Goal: Task Accomplishment & Management: Use online tool/utility

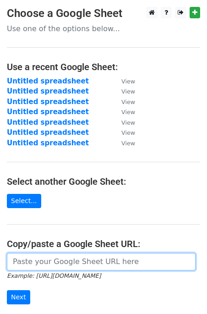
click at [52, 264] on input "url" at bounding box center [101, 261] width 189 height 17
paste input "https://docs.google.com/spreadsheets/d/1lMh7EJ0RT46TkCsHlx-q77iM3KxyhOgxx8huoHE…"
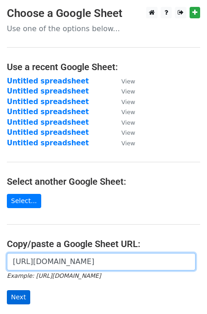
type input "https://docs.google.com/spreadsheets/d/1lMh7EJ0RT46TkCsHlx-q77iM3KxyhOgxx8huoHE…"
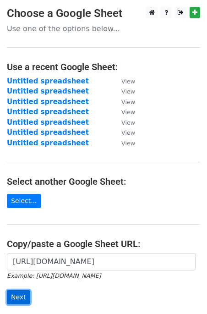
click at [22, 290] on input "Next" at bounding box center [18, 297] width 23 height 14
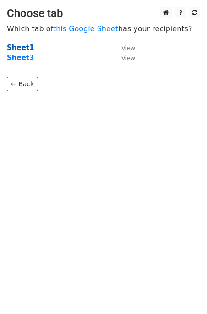
click at [19, 47] on strong "Sheet1" at bounding box center [20, 48] width 27 height 8
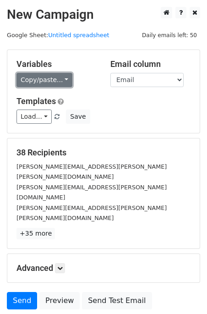
click at [45, 81] on link "Copy/paste..." at bounding box center [45, 80] width 56 height 14
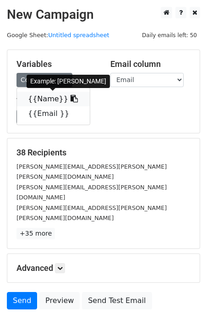
click at [44, 99] on link "{{Name}}" at bounding box center [53, 99] width 73 height 15
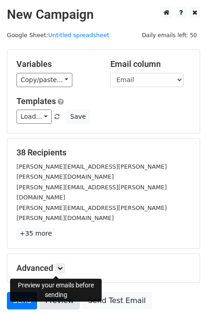
click at [57, 292] on link "Preview" at bounding box center [59, 300] width 40 height 17
click at [66, 292] on link "Preview" at bounding box center [59, 300] width 40 height 17
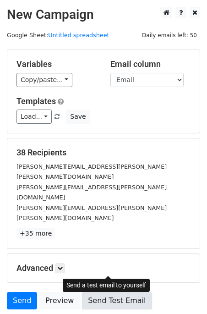
click at [96, 292] on link "Send Test Email" at bounding box center [117, 300] width 70 height 17
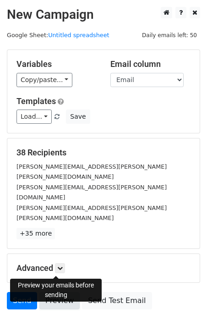
click at [66, 292] on link "Preview" at bounding box center [59, 300] width 40 height 17
click at [60, 292] on link "Preview" at bounding box center [59, 300] width 40 height 17
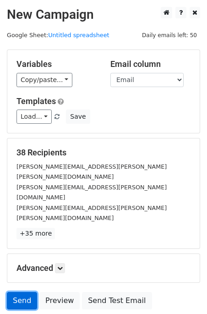
click at [20, 292] on link "Send" at bounding box center [22, 300] width 30 height 17
